Goal: Transaction & Acquisition: Purchase product/service

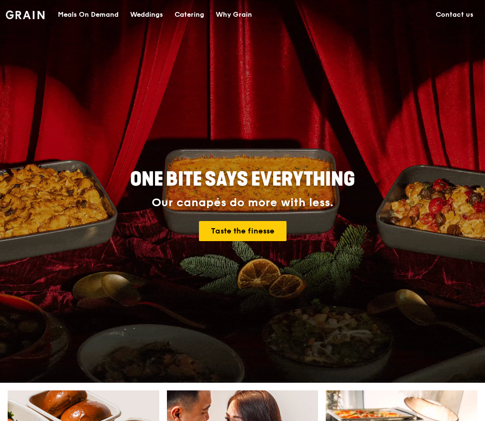
click at [87, 9] on div "Meals On Demand" at bounding box center [88, 14] width 61 height 29
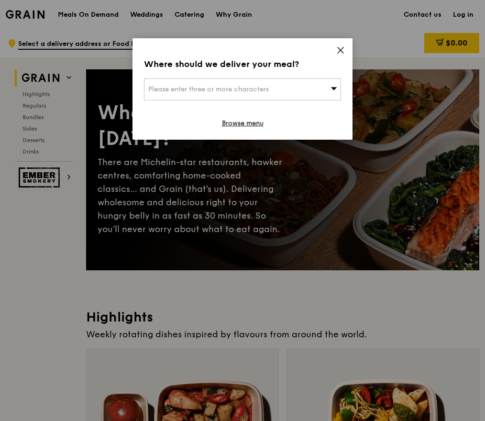
click at [203, 87] on span "Please enter three or more characters" at bounding box center [208, 89] width 120 height 8
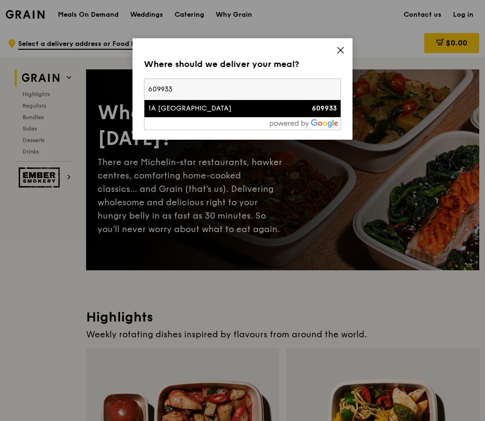
type input "609933"
click at [189, 113] on li "1A International Business Park 609933" at bounding box center [242, 108] width 196 height 17
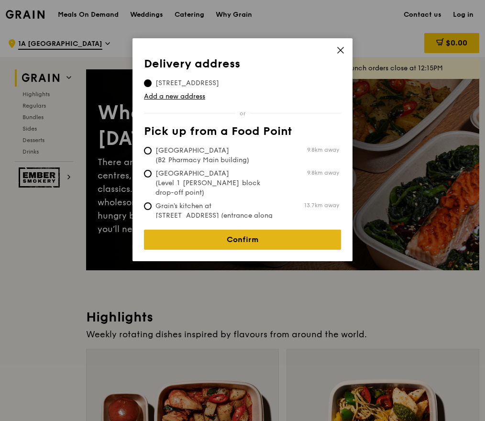
click at [253, 233] on link "Confirm" at bounding box center [242, 239] width 197 height 20
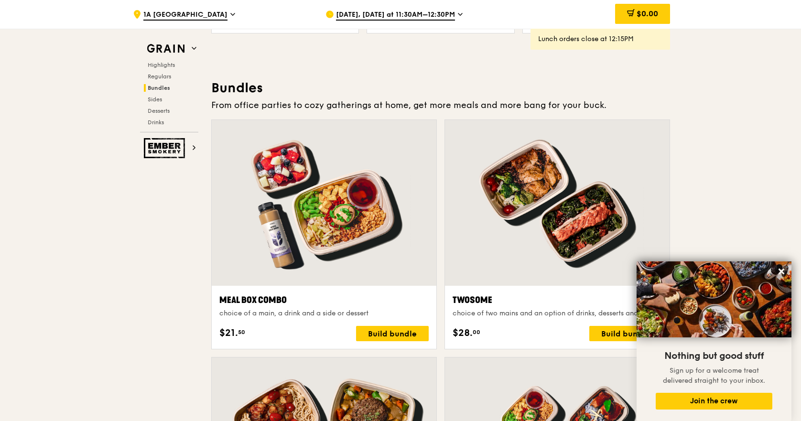
scroll to position [1434, 0]
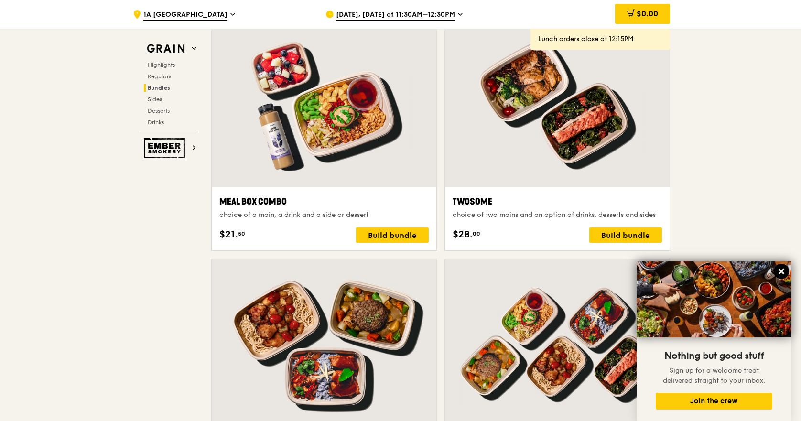
click at [484, 273] on icon at bounding box center [781, 271] width 9 height 9
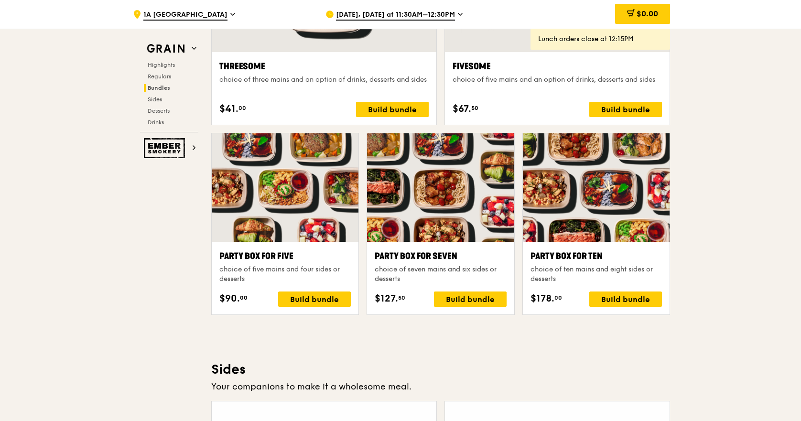
scroll to position [1912, 0]
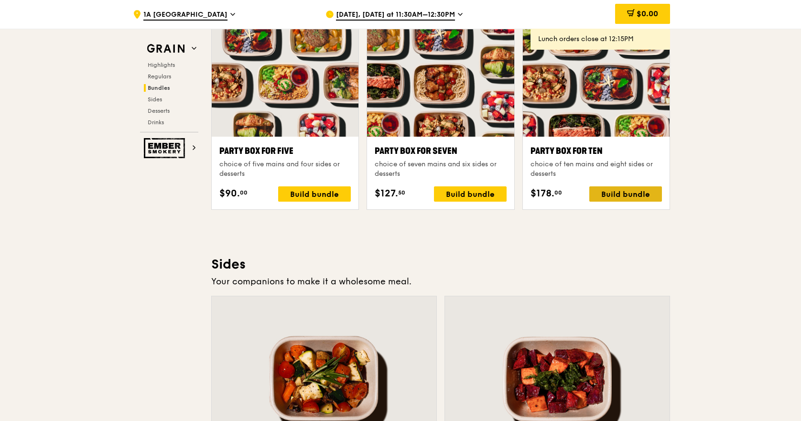
click at [484, 195] on div "Build bundle" at bounding box center [625, 193] width 73 height 15
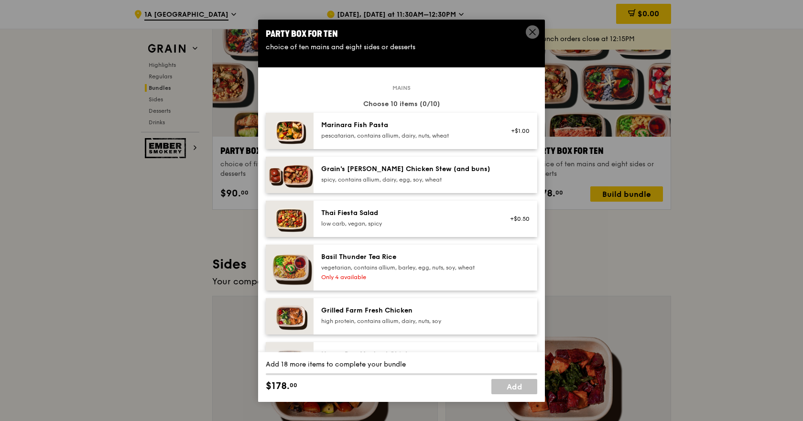
click at [484, 29] on icon at bounding box center [532, 32] width 9 height 9
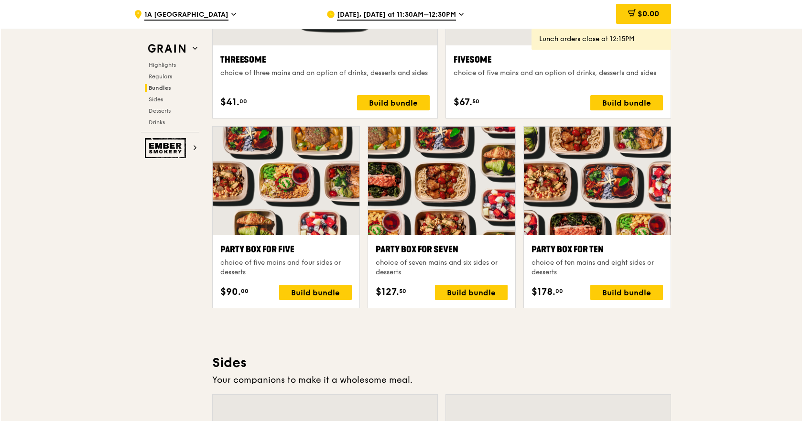
scroll to position [1817, 0]
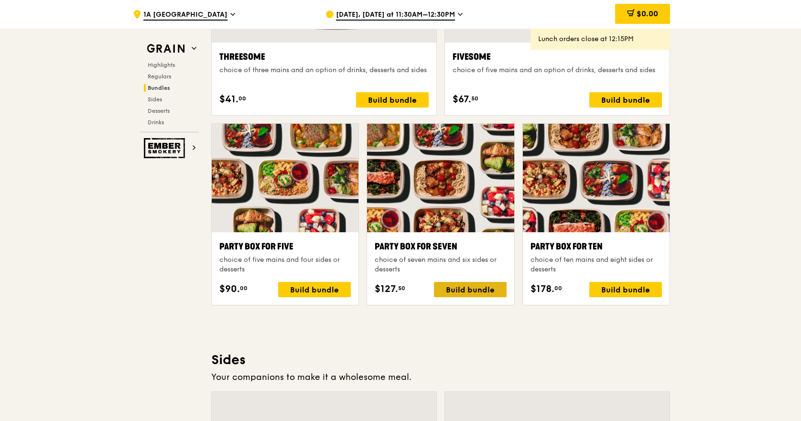
click at [471, 287] on div "Build bundle" at bounding box center [470, 289] width 73 height 15
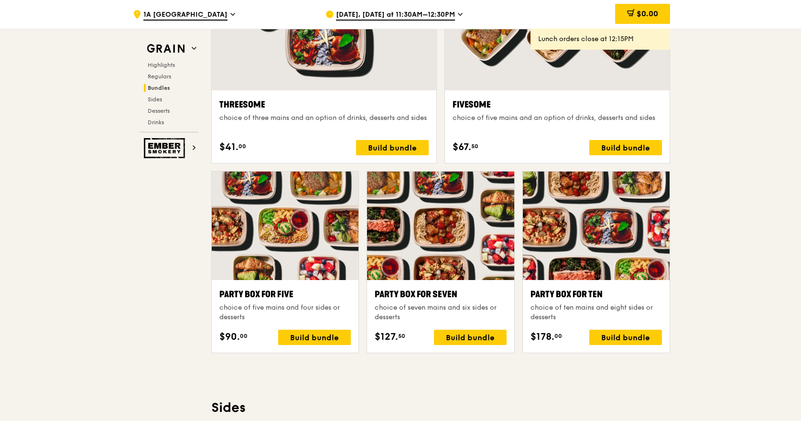
click at [363, 13] on span "Sep 17, Today at 11:30AM–12:30PM" at bounding box center [395, 15] width 119 height 11
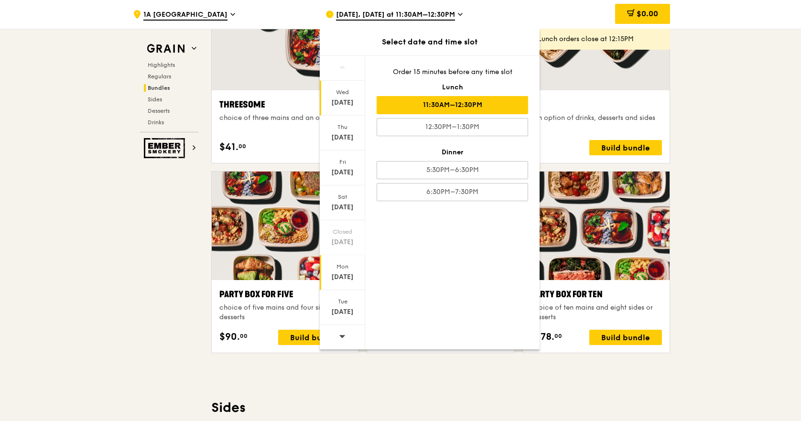
click at [342, 282] on div "Mon Sep 22" at bounding box center [342, 272] width 45 height 35
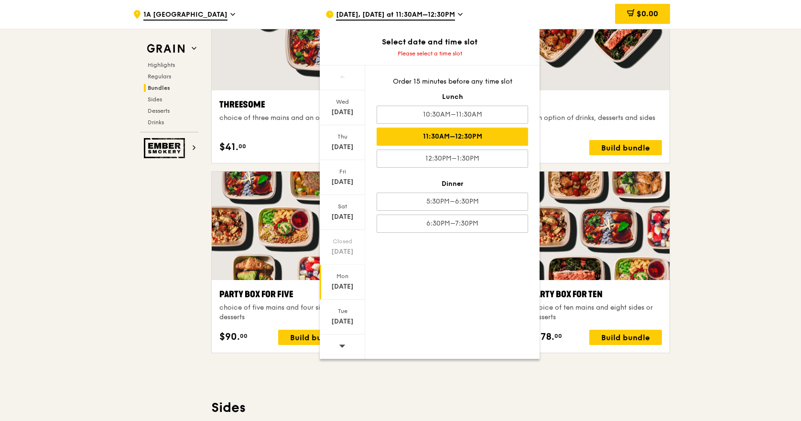
click at [461, 133] on div "11:30AM–12:30PM" at bounding box center [453, 137] width 152 height 18
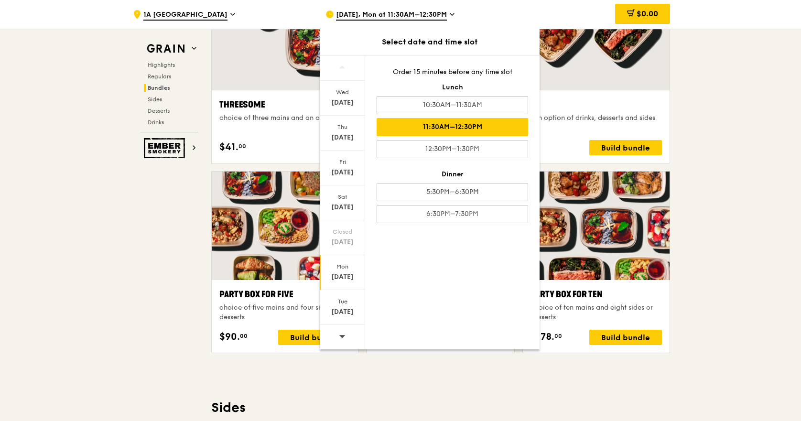
scroll to position [1779, 0]
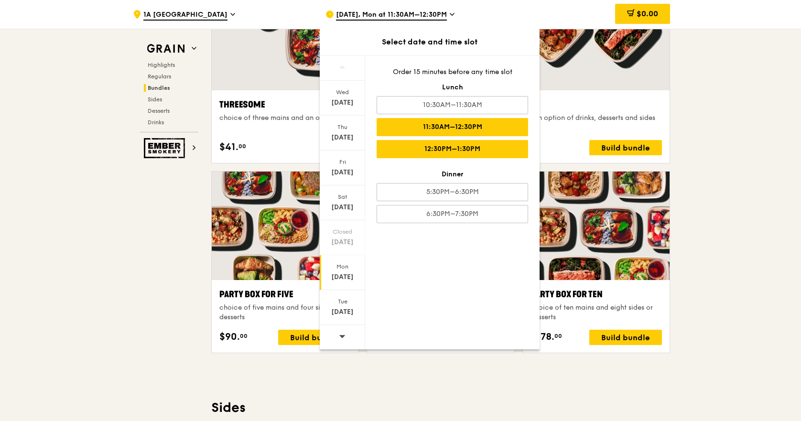
click at [480, 141] on div "12:30PM–1:30PM" at bounding box center [453, 149] width 152 height 18
click at [484, 127] on div "11:30AM–12:30PM" at bounding box center [453, 127] width 152 height 18
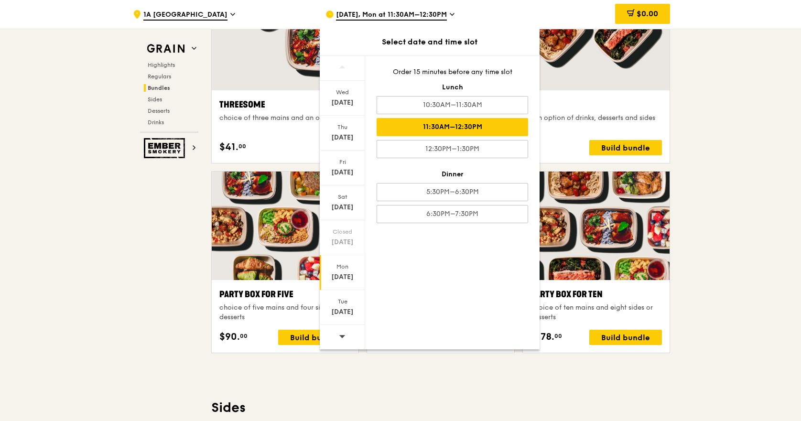
click at [196, 257] on div "Grain Highlights Regulars Bundles Sides Desserts Drinks Ember Smokery What will…" at bounding box center [400, 288] width 539 height 4018
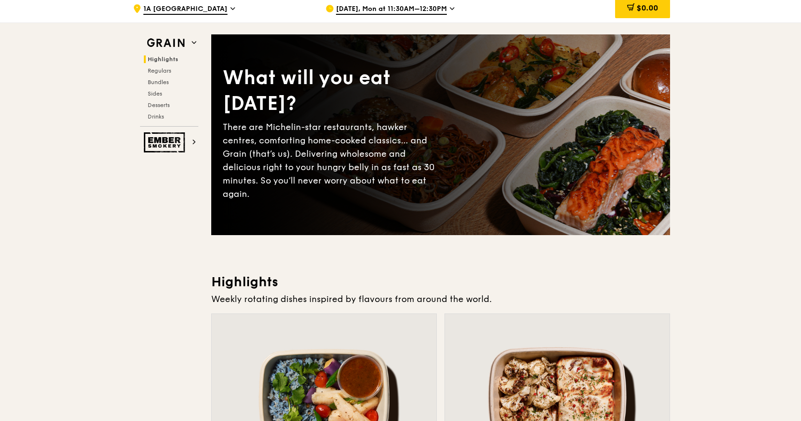
scroll to position [0, 0]
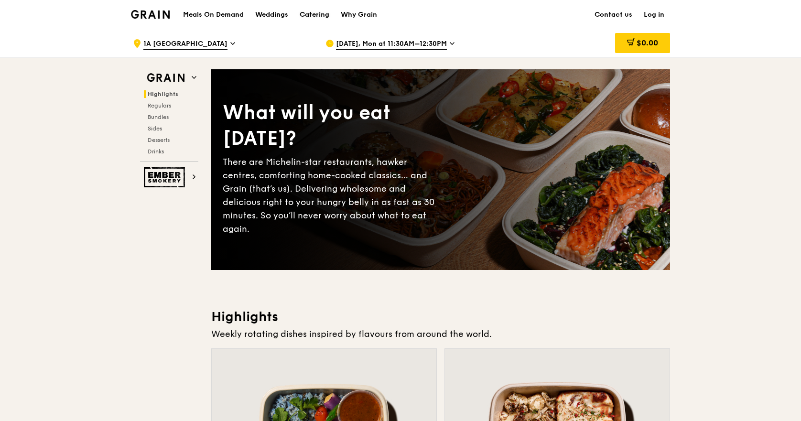
click at [315, 15] on div "Catering" at bounding box center [315, 14] width 30 height 29
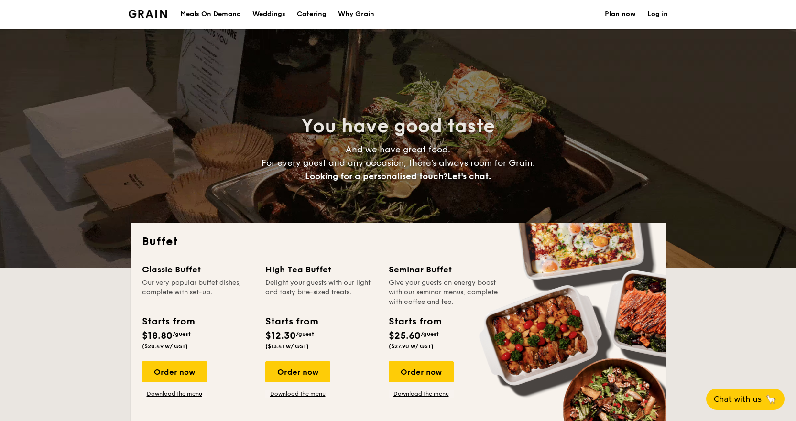
select select
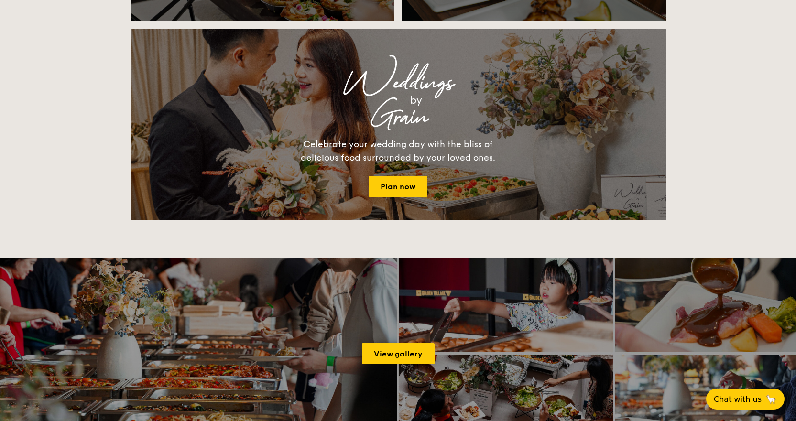
scroll to position [1147, 0]
